Goal: Task Accomplishment & Management: Complete application form

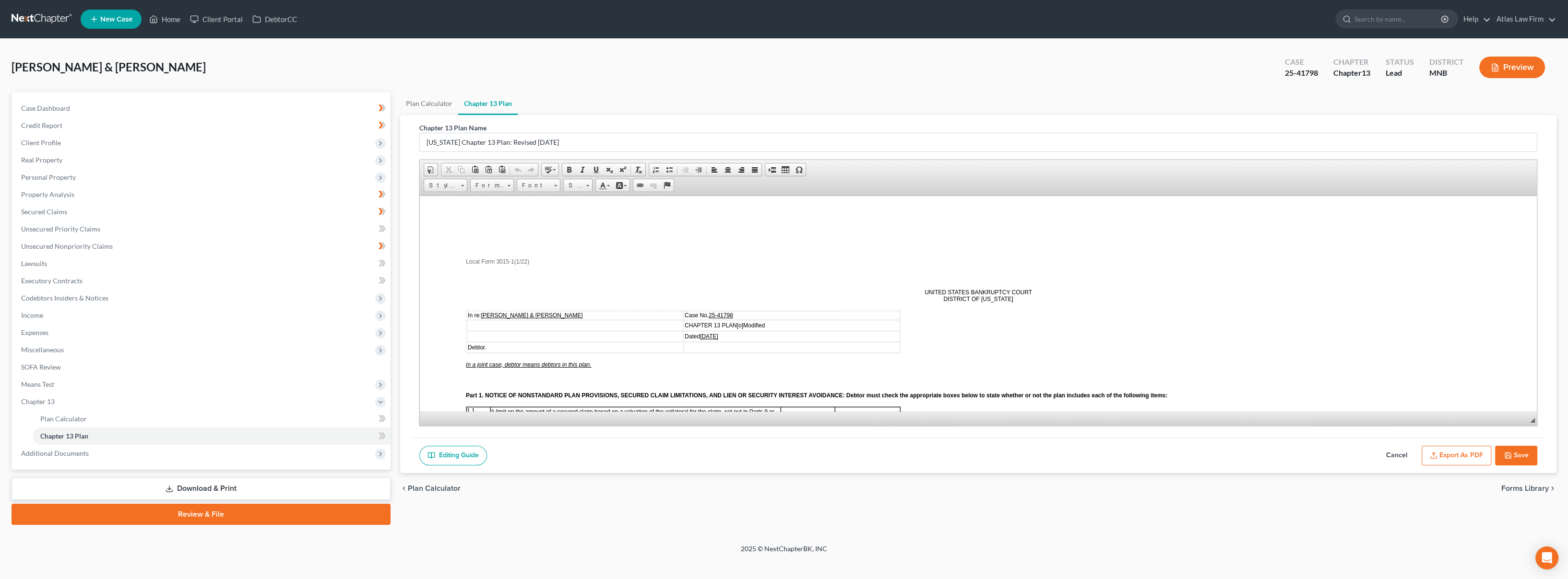
scroll to position [639, 0]
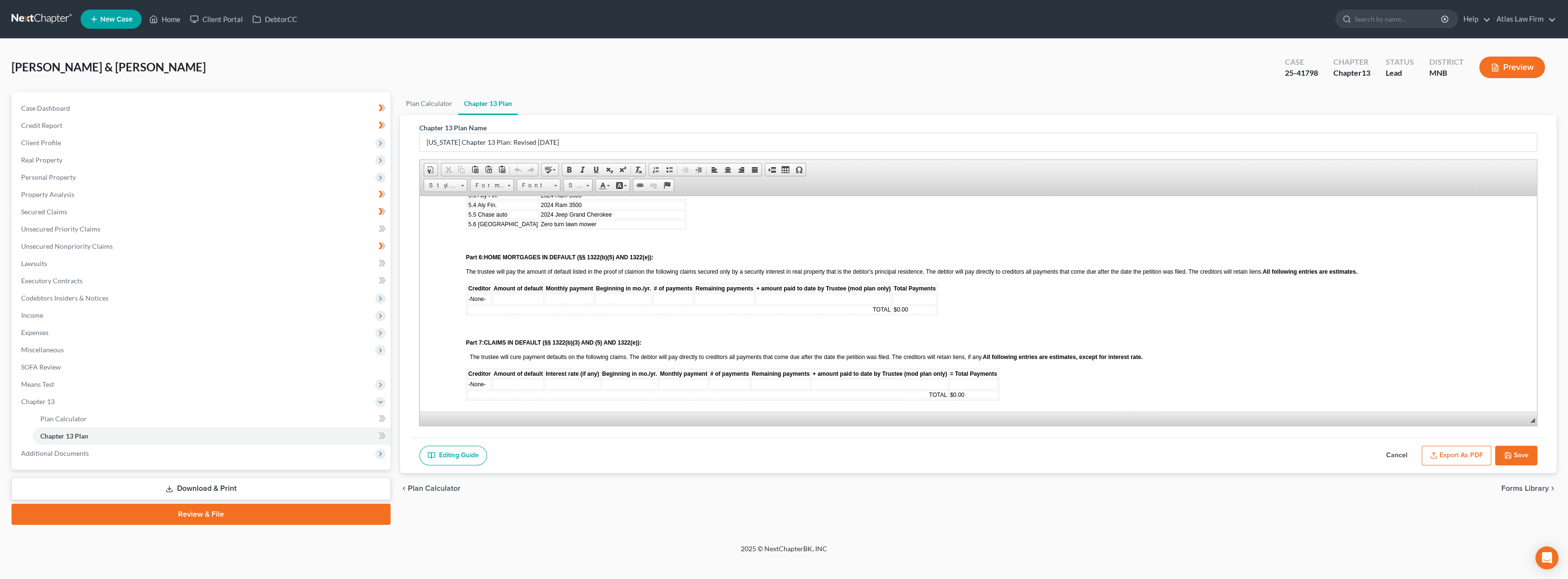
click at [55, 29] on nav "Home New Case Client Portal DebtorCC Atlas Law Firm [EMAIL_ADDRESS][DOMAIN_NAME…" at bounding box center [784, 19] width 1568 height 38
click at [47, 22] on link at bounding box center [42, 19] width 61 height 17
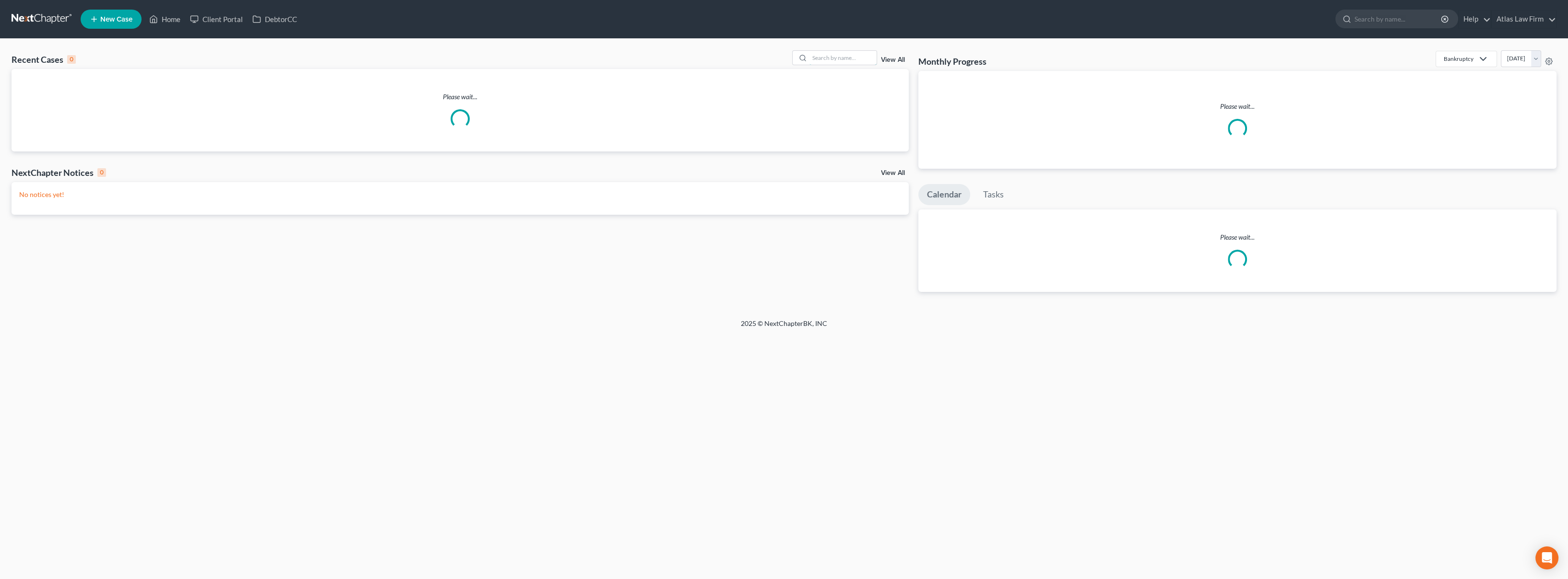
click at [819, 60] on input "search" at bounding box center [843, 58] width 67 height 14
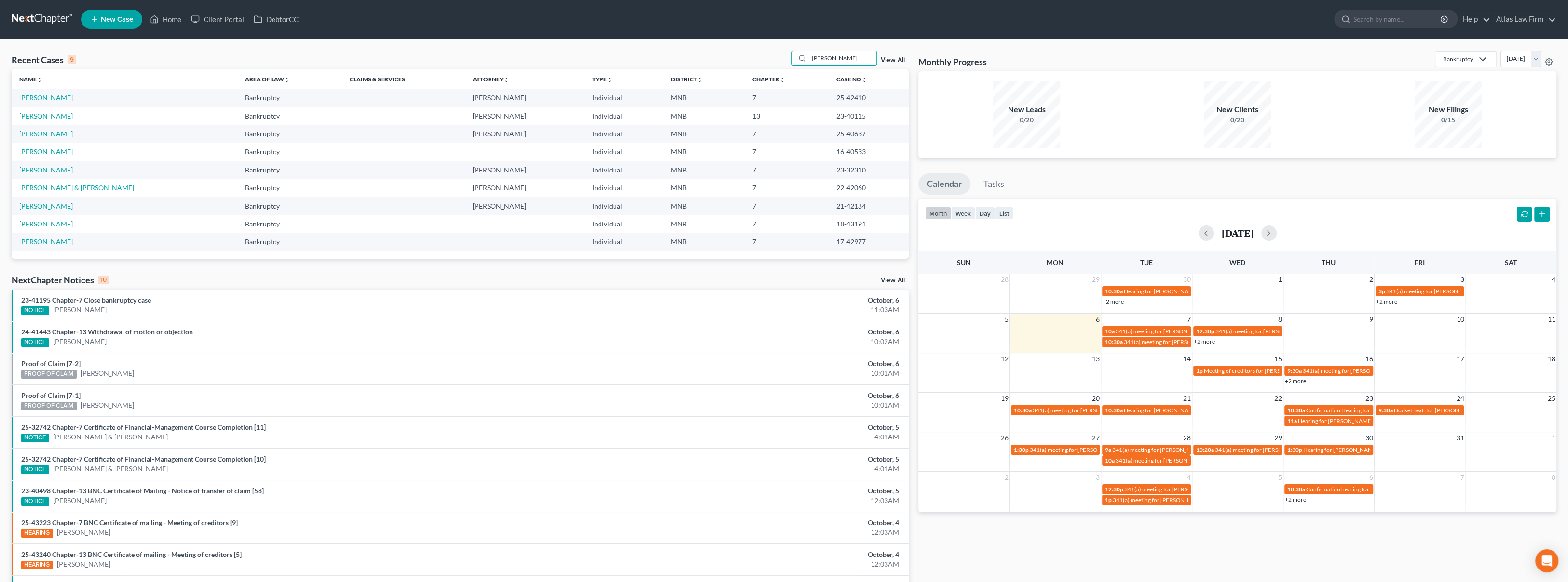
type input "smith"
click at [56, 92] on td "Smith-Lee, Leteisha" at bounding box center [124, 97] width 226 height 18
click at [56, 95] on link "Smith-Lee, Leteisha" at bounding box center [46, 97] width 53 height 8
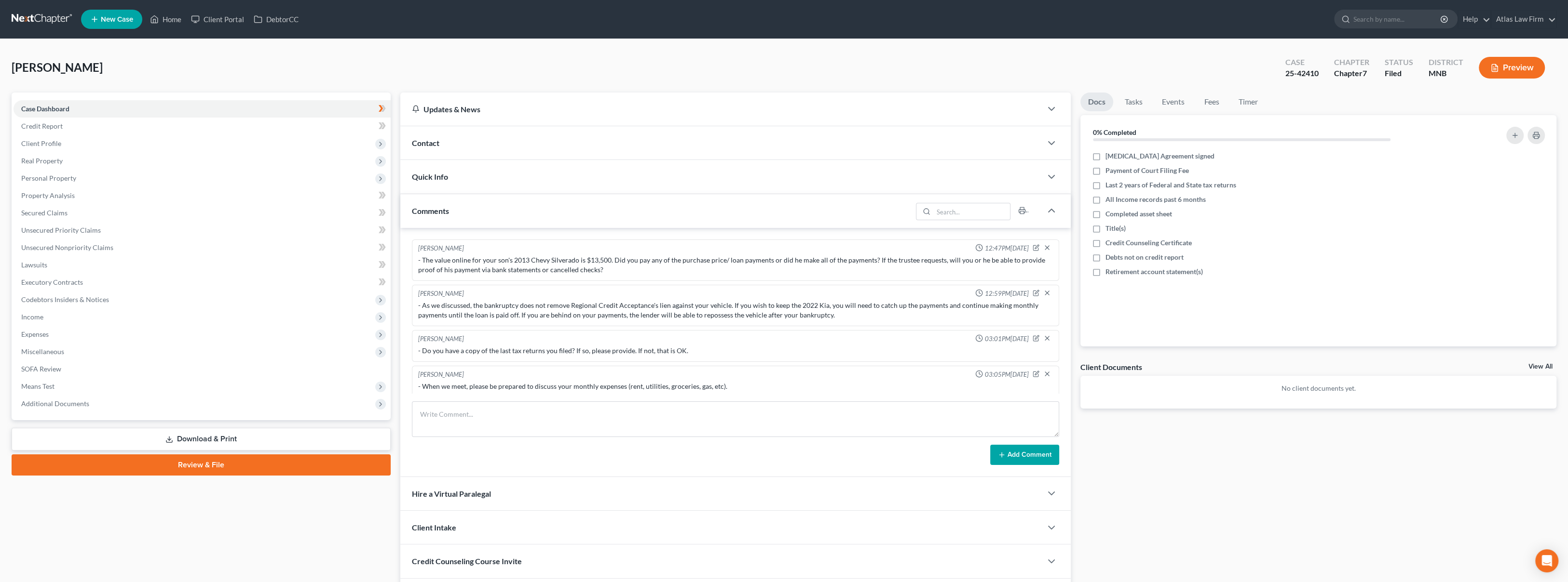
scroll to position [4, 0]
drag, startPoint x: 1325, startPoint y: 76, endPoint x: 1285, endPoint y: 86, distance: 41.2
click at [1285, 86] on div "Smith-Lee, Leteisha Upgraded Case 25-42410 Chapter Chapter 7 Status Filed Distr…" at bounding box center [784, 72] width 1545 height 42
copy div "25-42410"
click at [1153, 46] on div "Smith-Lee, Leteisha Upgraded Case 25-42410 Chapter Chapter 7 Status Filed Distr…" at bounding box center [784, 336] width 1568 height 593
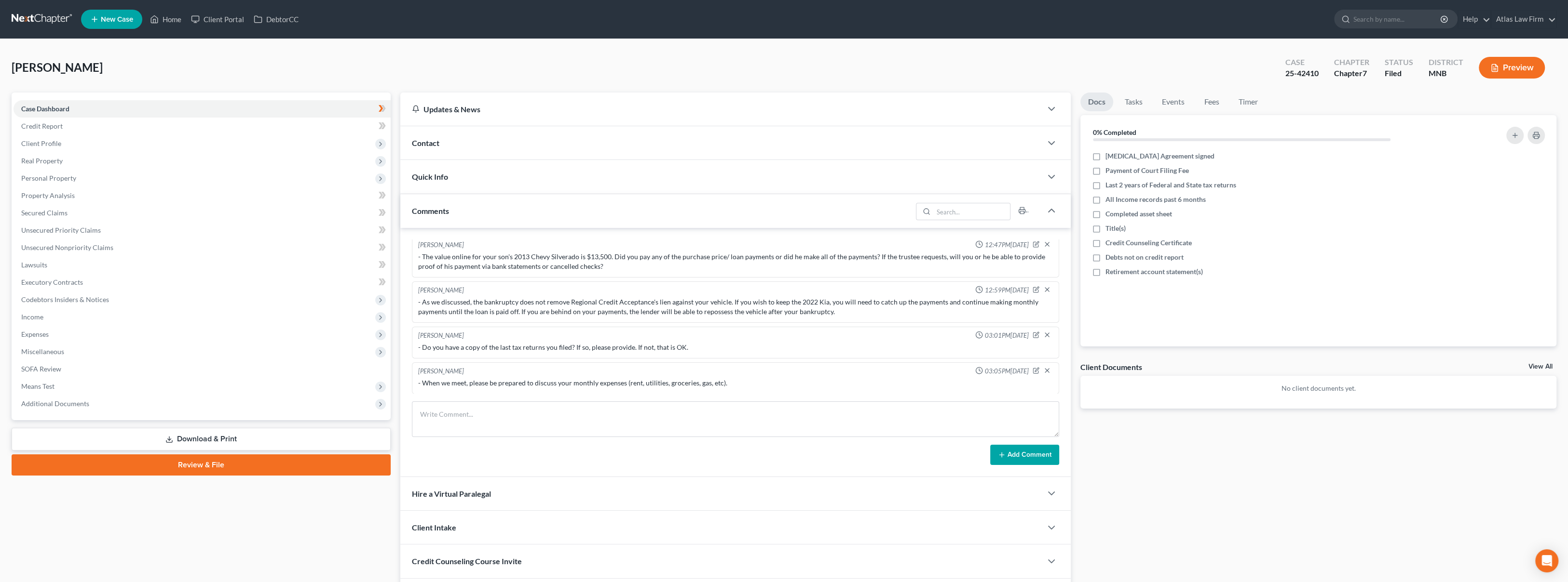
click at [42, 20] on link at bounding box center [42, 19] width 62 height 17
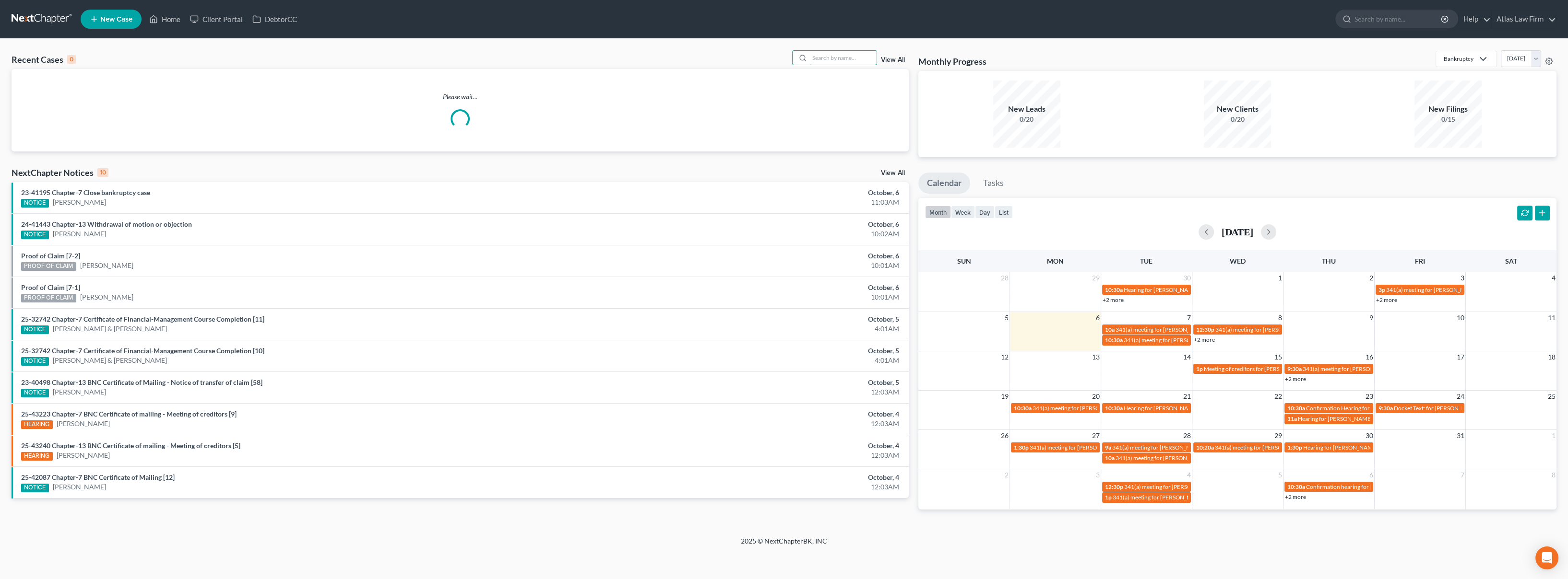
click at [842, 58] on input "search" at bounding box center [843, 58] width 67 height 14
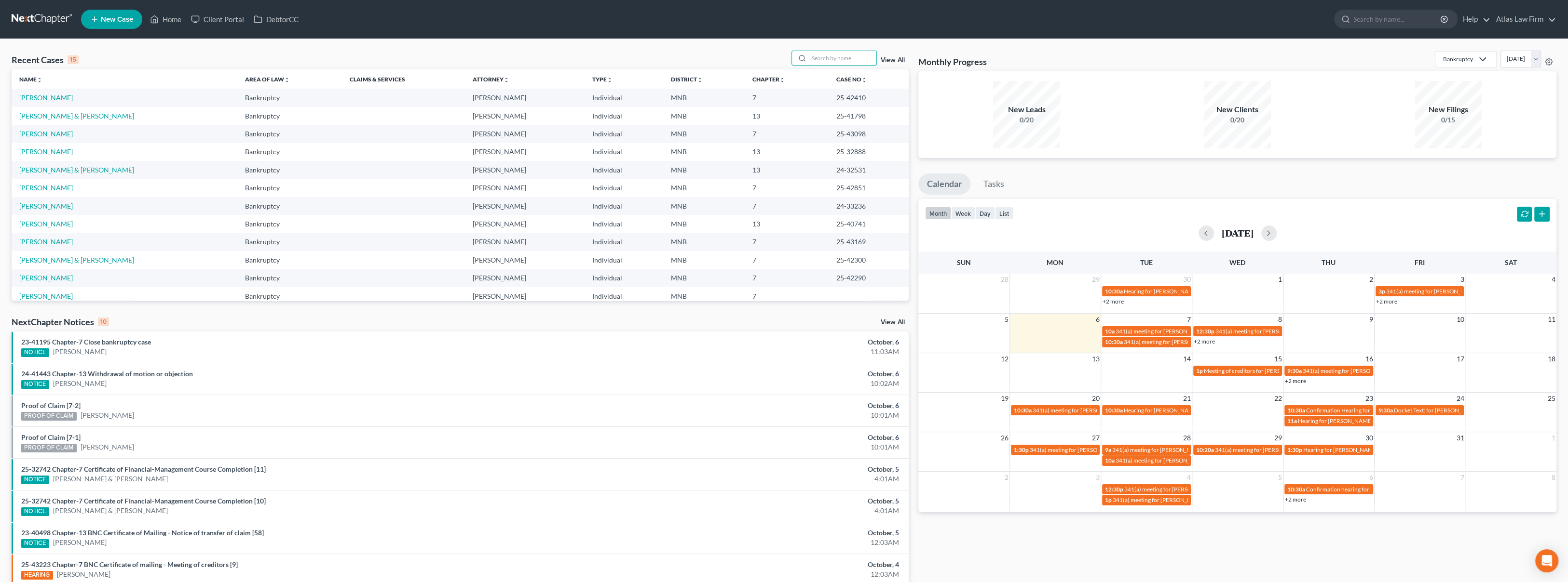
type input "n"
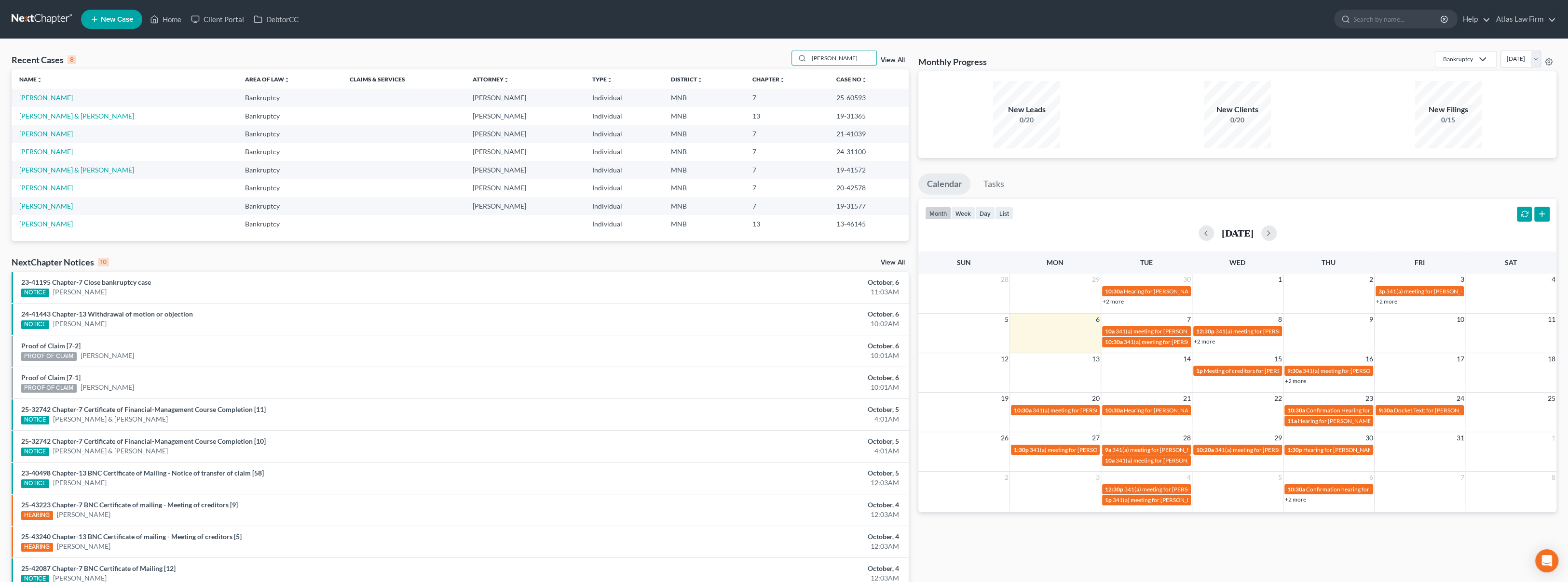
type input "miller"
click at [53, 99] on link "Miller, Travis" at bounding box center [46, 97] width 53 height 8
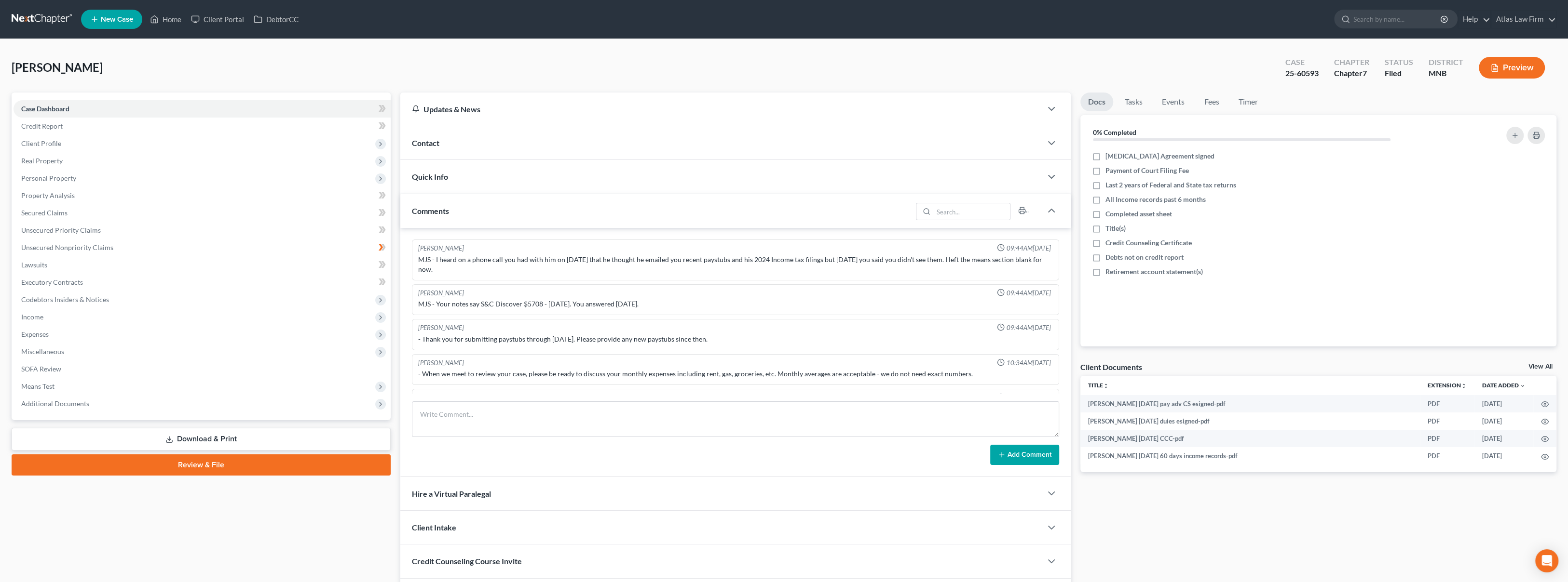
scroll to position [175, 0]
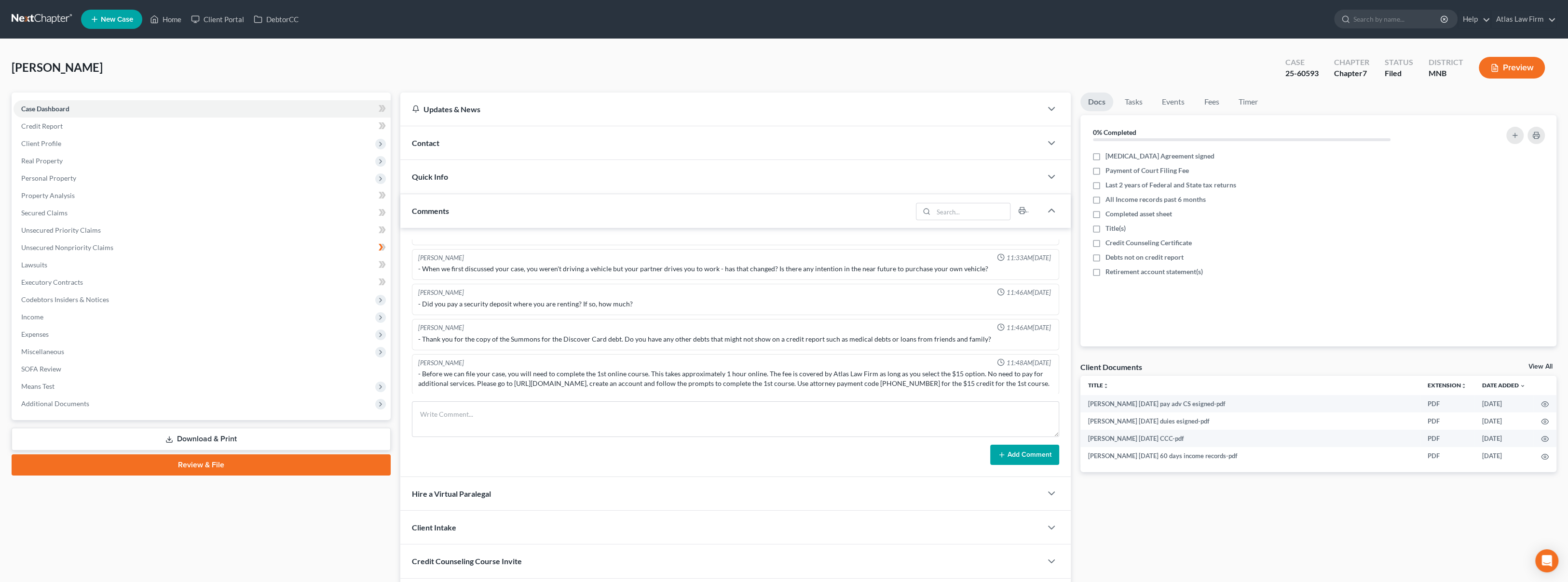
click at [99, 141] on span "Client Profile" at bounding box center [202, 144] width 377 height 17
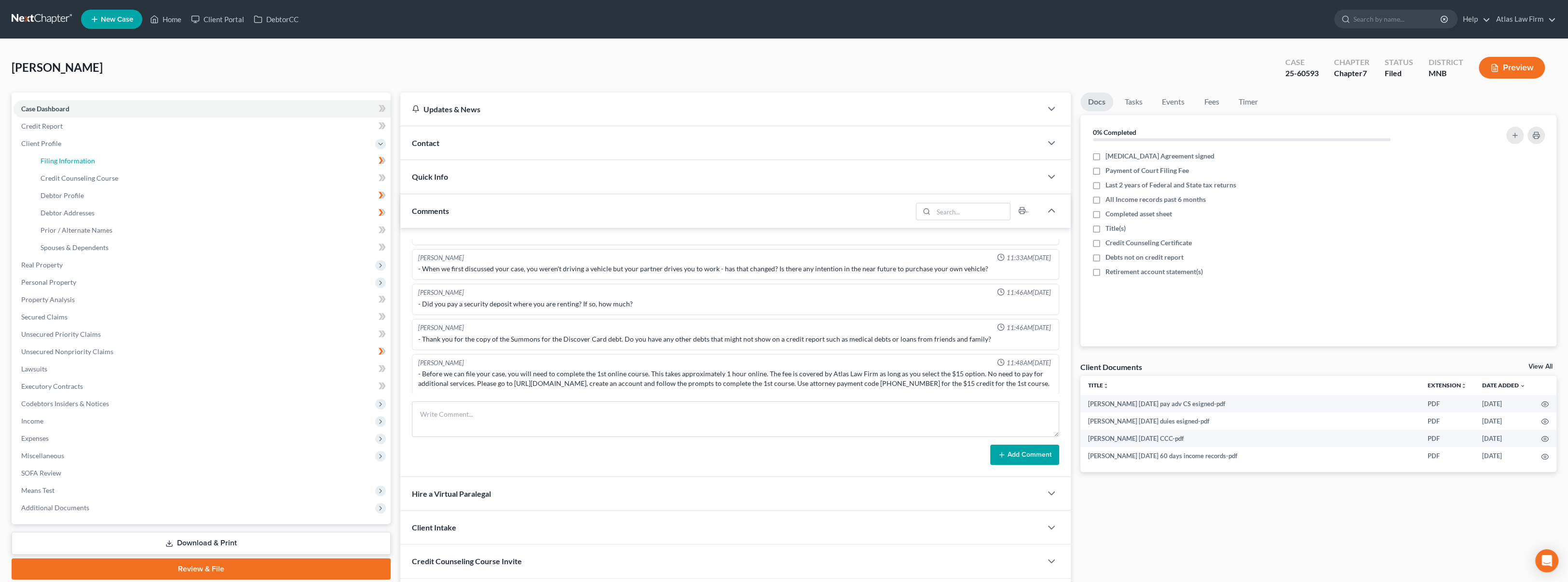
click at [96, 168] on link "Filing Information" at bounding box center [212, 161] width 358 height 17
select select "1"
select select "0"
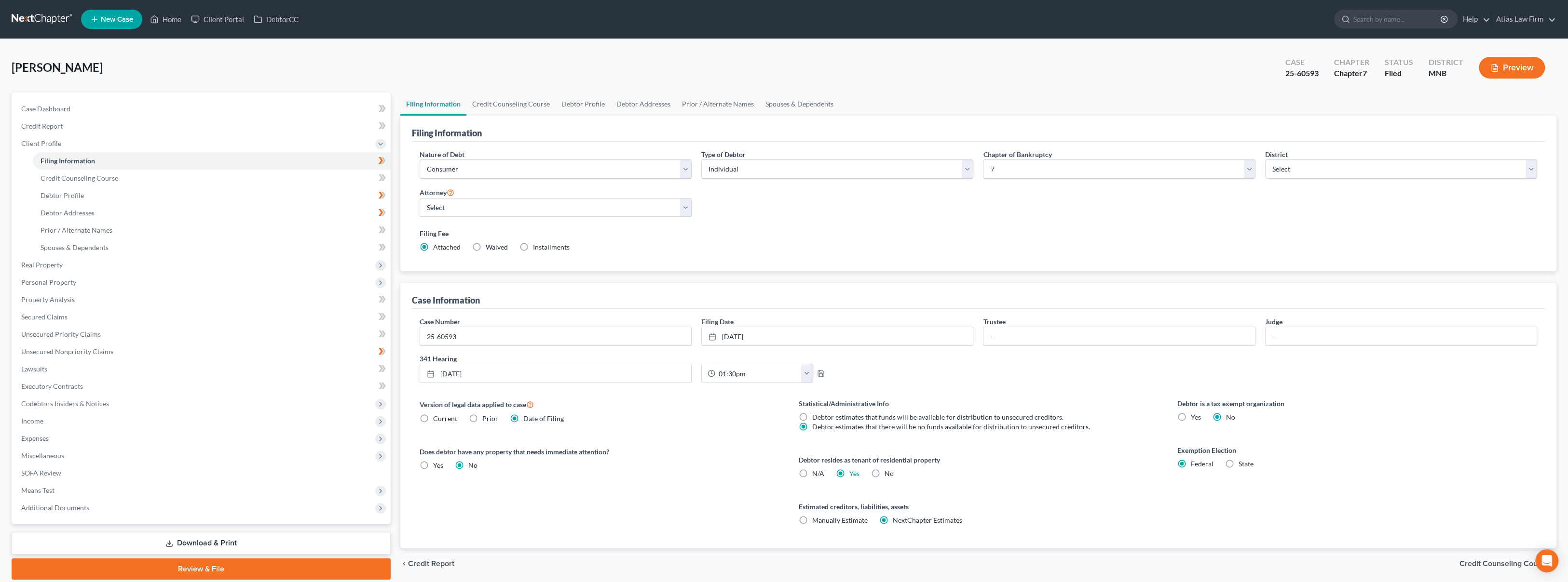
click at [54, 13] on link at bounding box center [42, 19] width 62 height 17
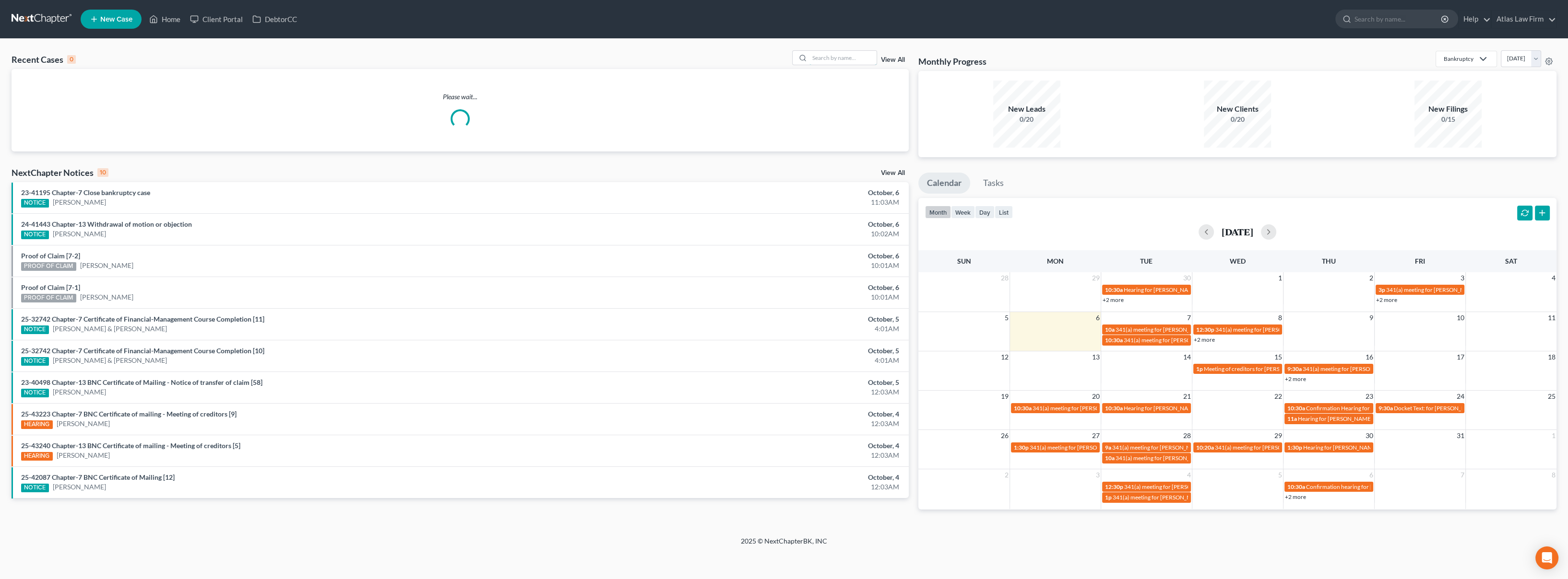
click at [839, 56] on input "search" at bounding box center [843, 58] width 67 height 14
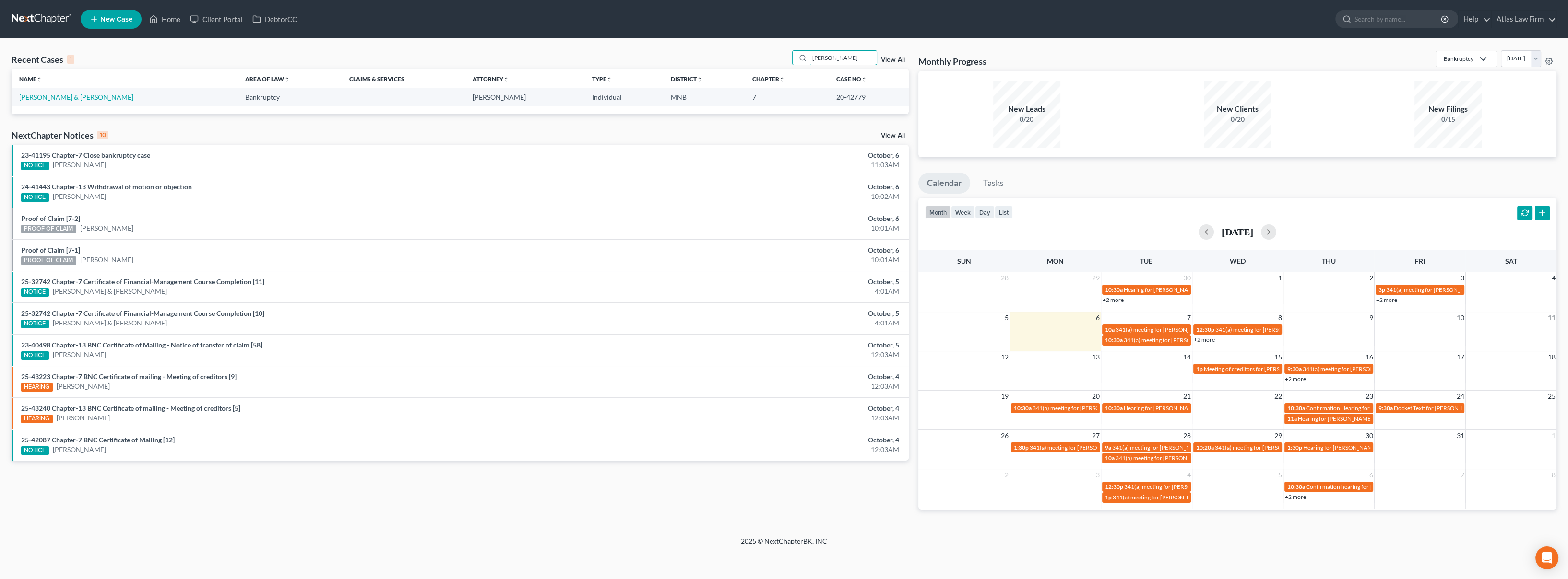
type input "taheri"
click at [58, 94] on link "Taheri, Behnad & Ivy" at bounding box center [77, 97] width 114 height 8
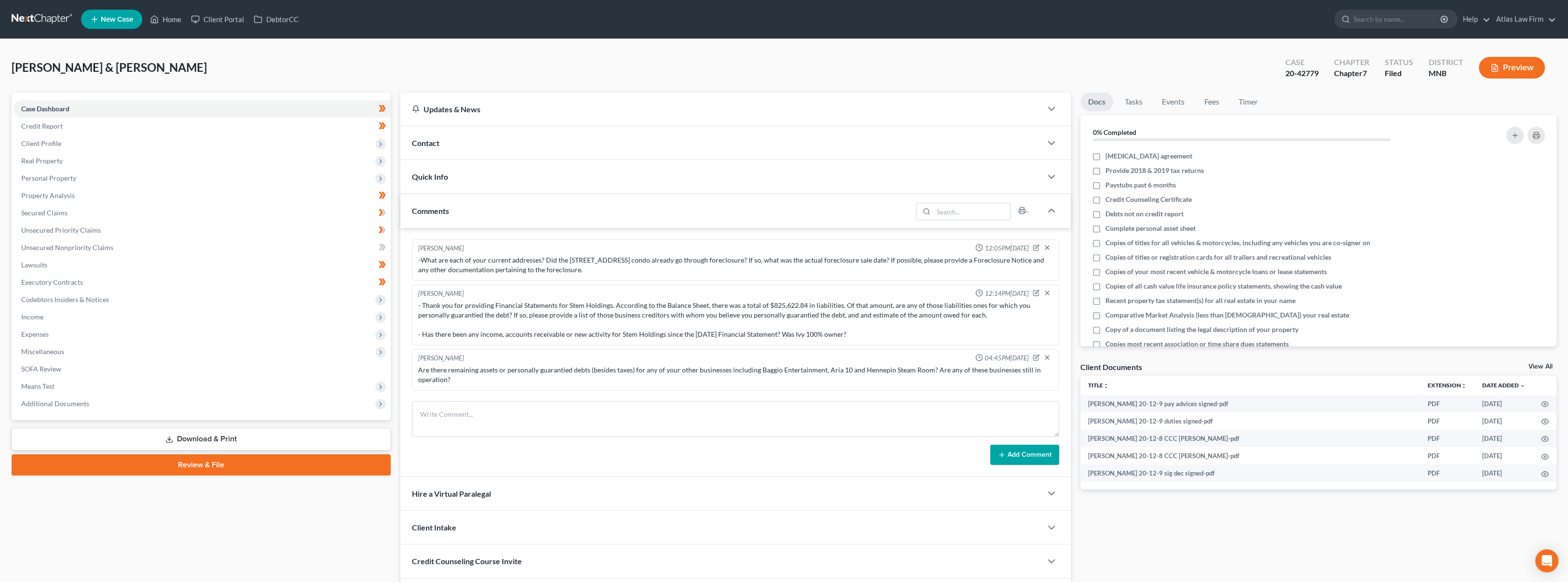
scroll to position [668, 0]
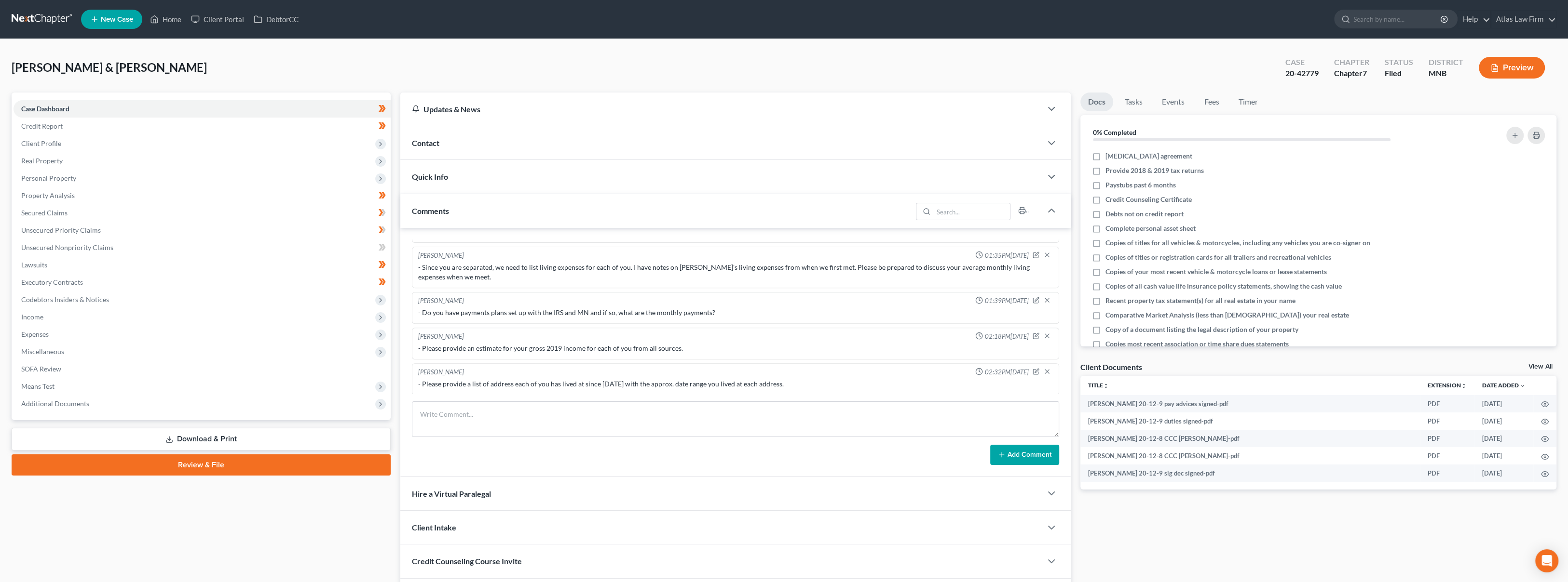
click at [75, 146] on span "Client Profile" at bounding box center [202, 144] width 377 height 17
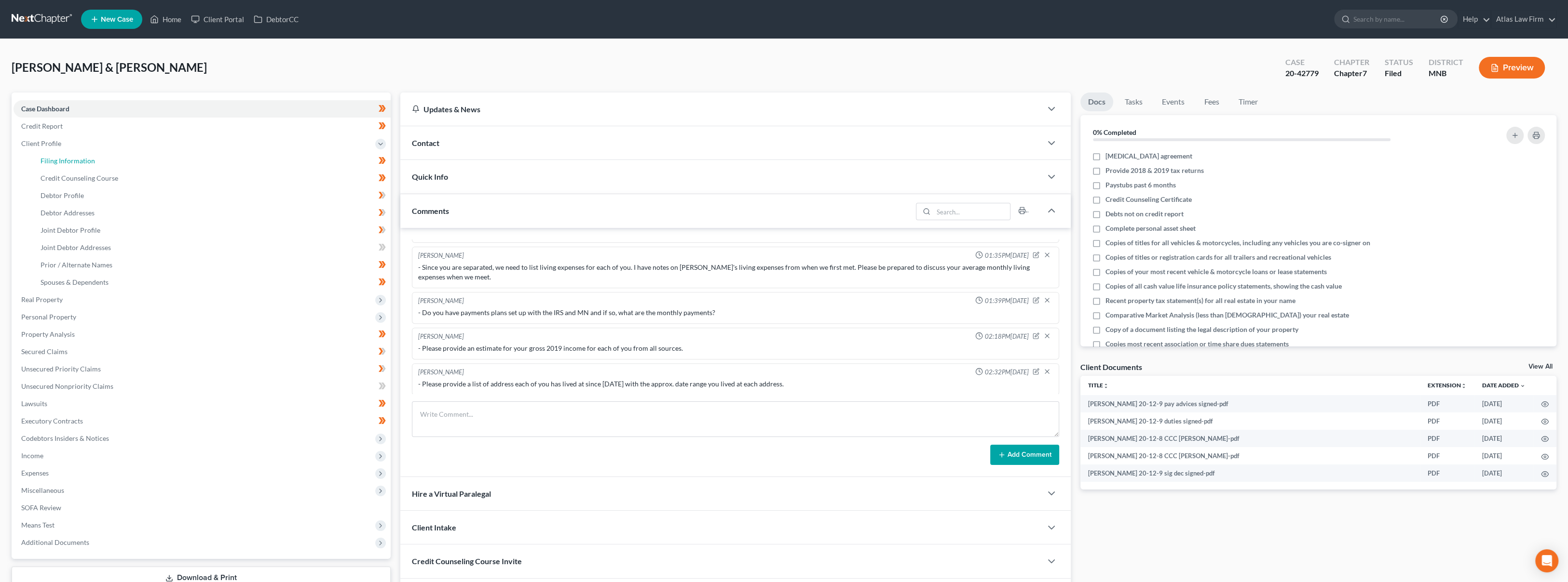
click at [76, 153] on link "Filing Information" at bounding box center [212, 161] width 358 height 17
select select "1"
select select "0"
